Goal: Task Accomplishment & Management: Manage account settings

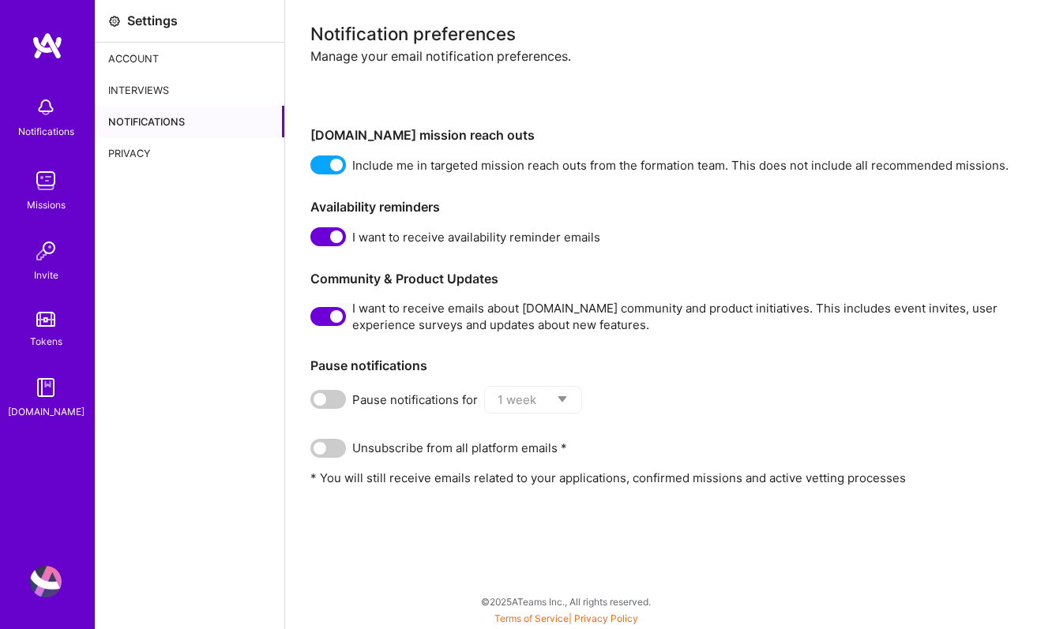
click at [342, 242] on span at bounding box center [328, 236] width 36 height 19
click at [314, 240] on input "checkbox" at bounding box center [314, 240] width 0 height 0
click at [344, 319] on span at bounding box center [328, 316] width 36 height 19
click at [314, 320] on input "checkbox" at bounding box center [314, 320] width 0 height 0
click at [126, 61] on div "Account" at bounding box center [190, 59] width 189 height 32
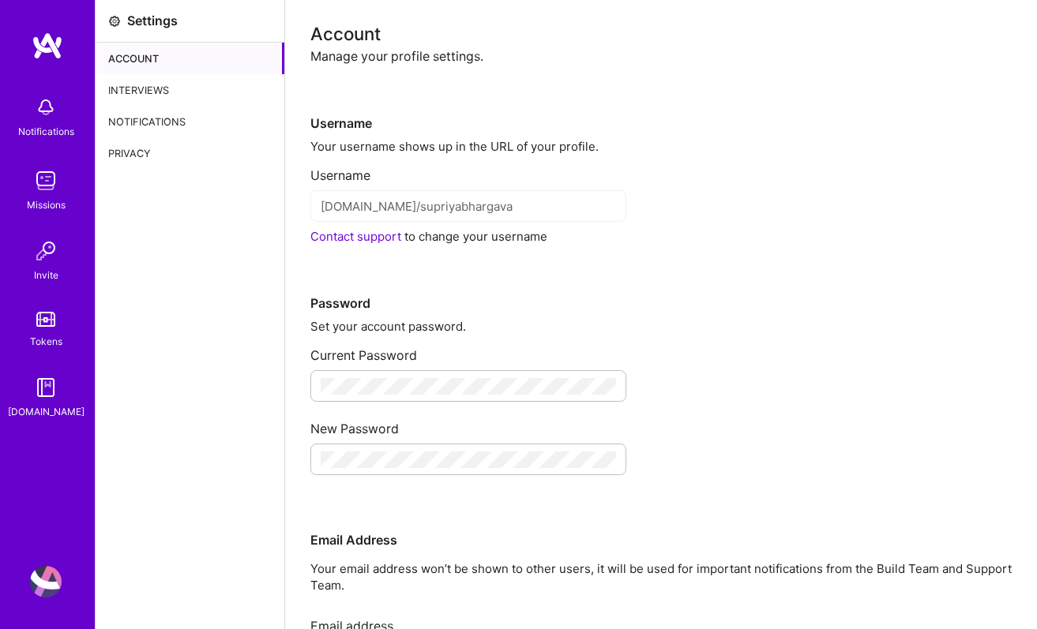
click at [30, 118] on img at bounding box center [46, 108] width 32 height 32
